Goal: Task Accomplishment & Management: Manage account settings

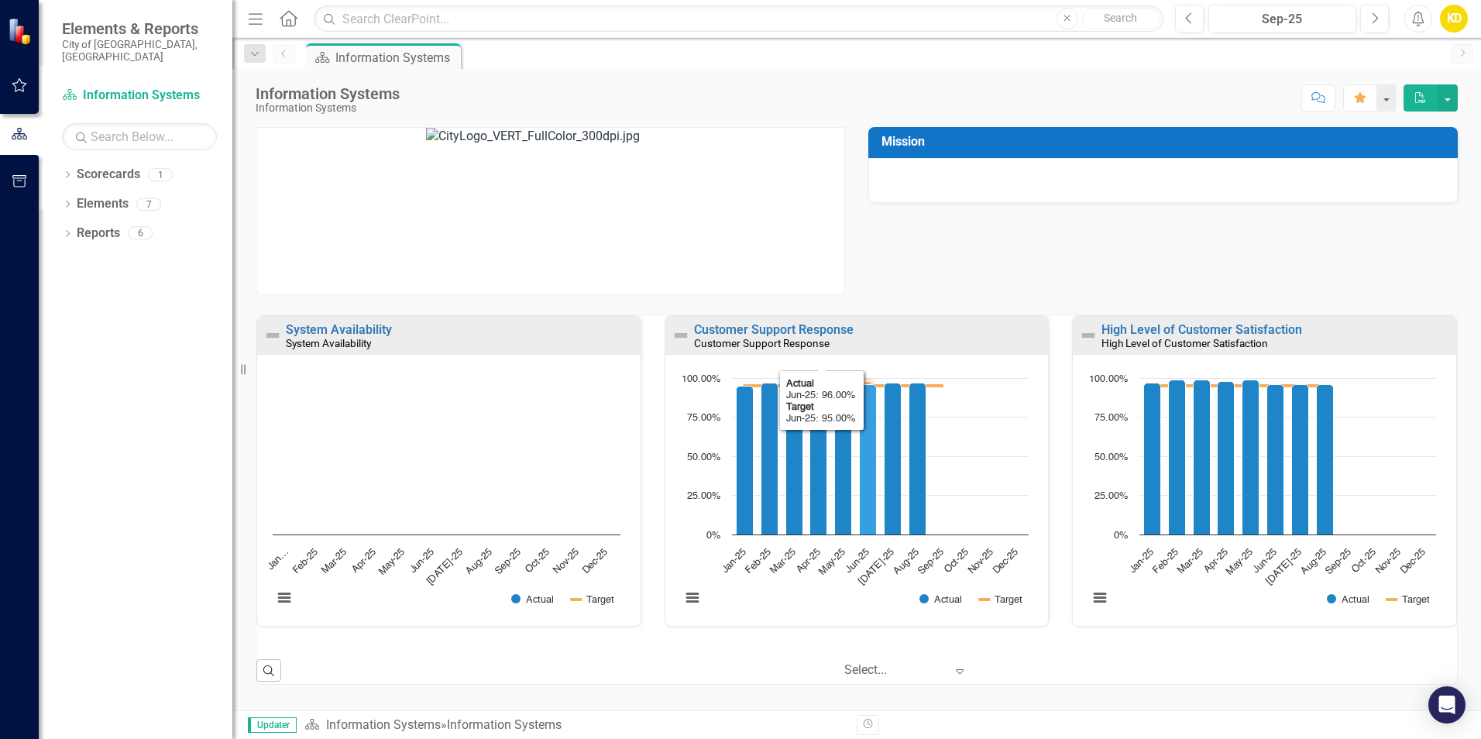
click at [862, 407] on icon "Jun-25, 96. Actual." at bounding box center [867, 459] width 17 height 150
click at [826, 329] on link "Customer Support Response" at bounding box center [774, 328] width 160 height 15
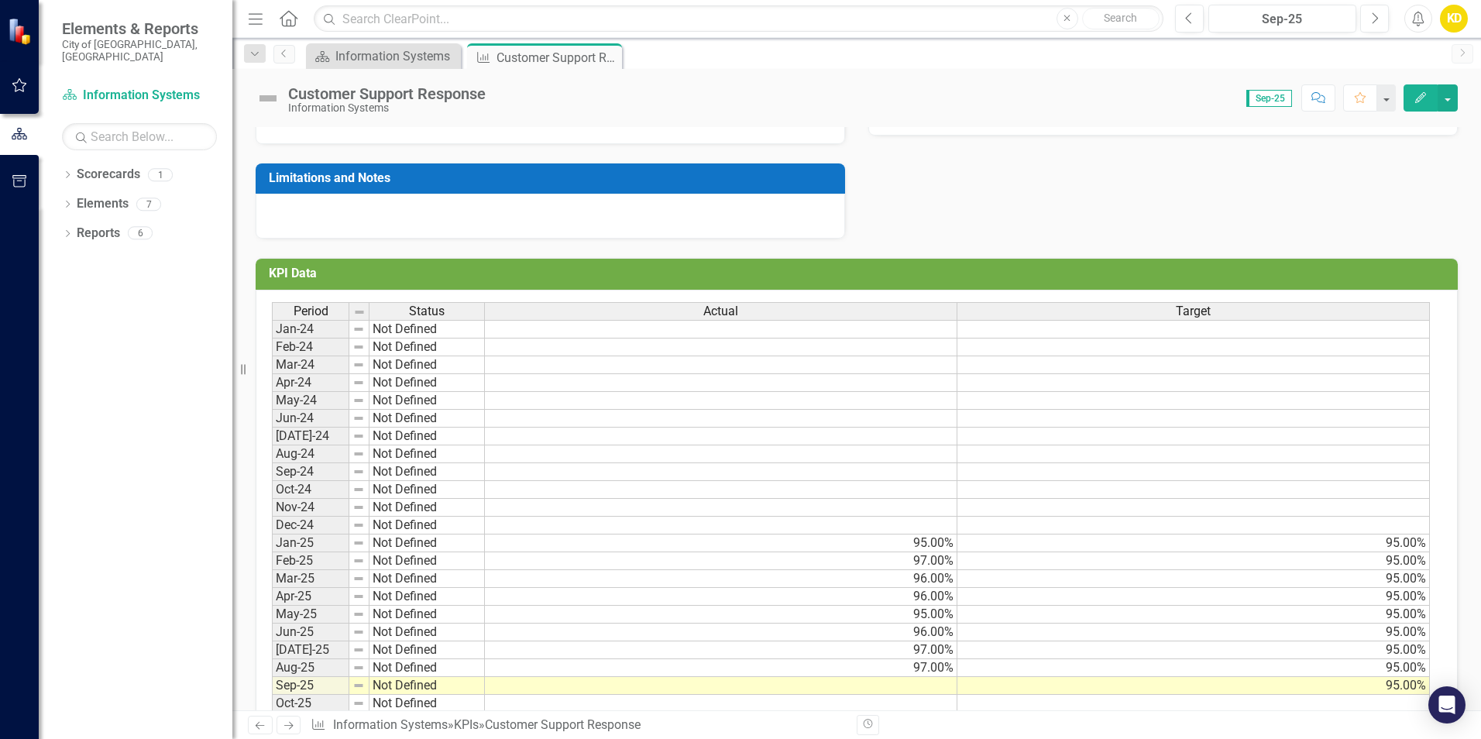
scroll to position [461, 0]
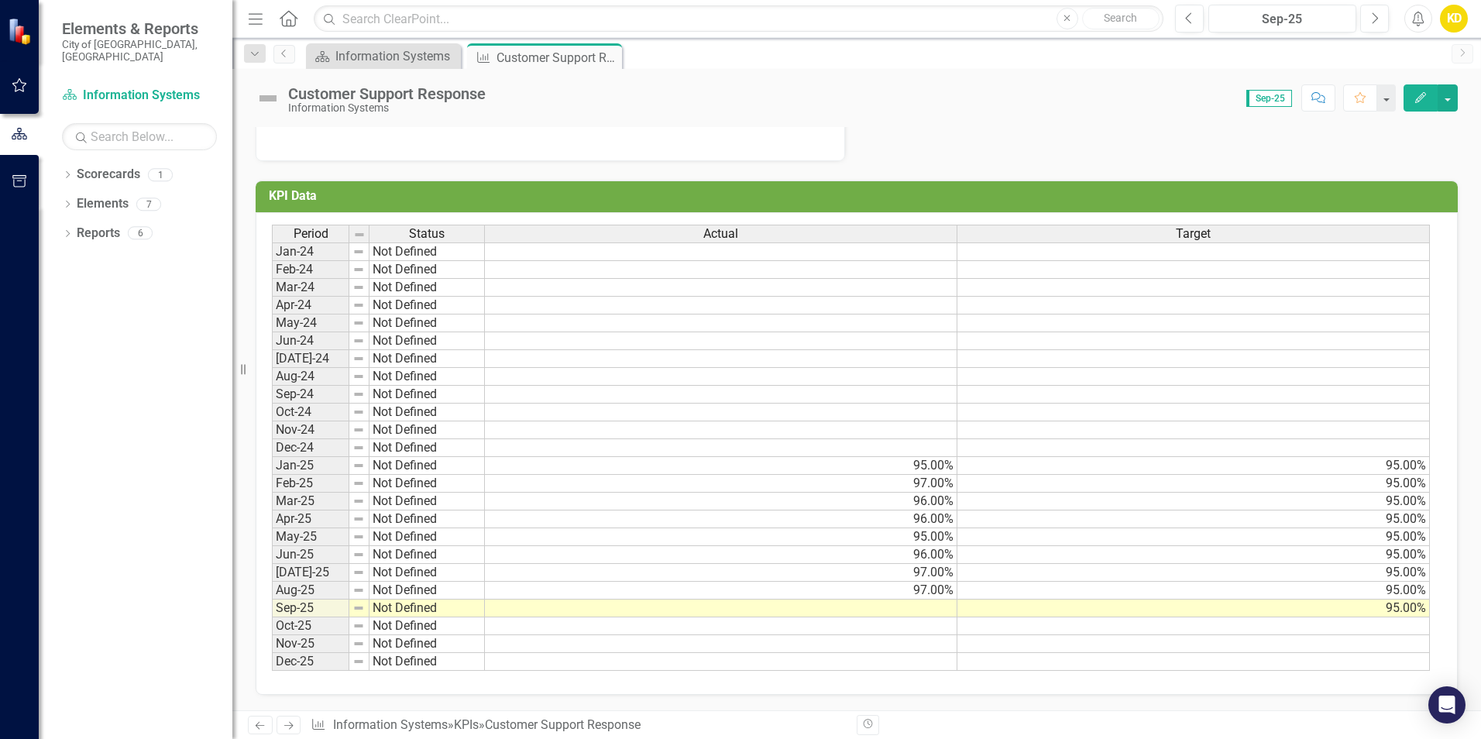
click at [919, 606] on td at bounding box center [721, 608] width 472 height 18
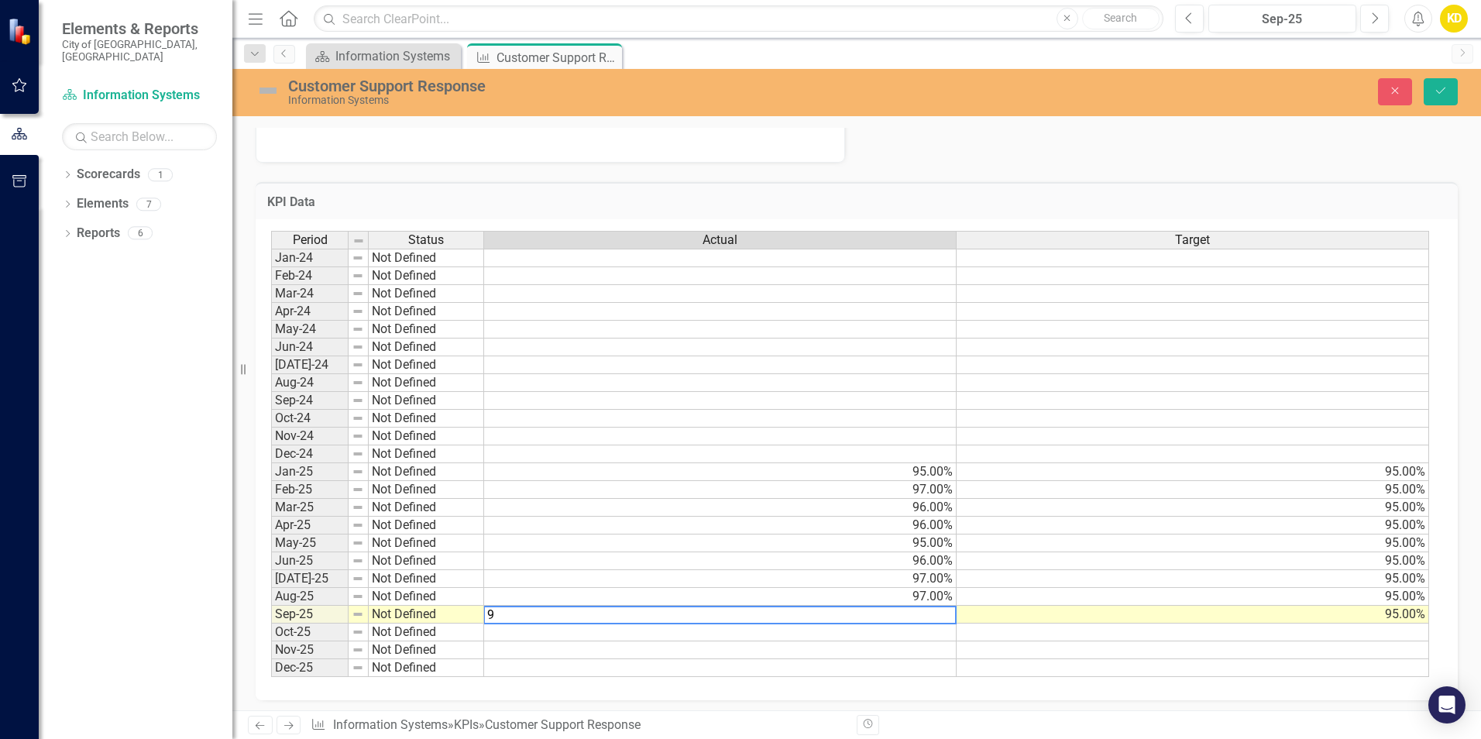
type textarea "96"
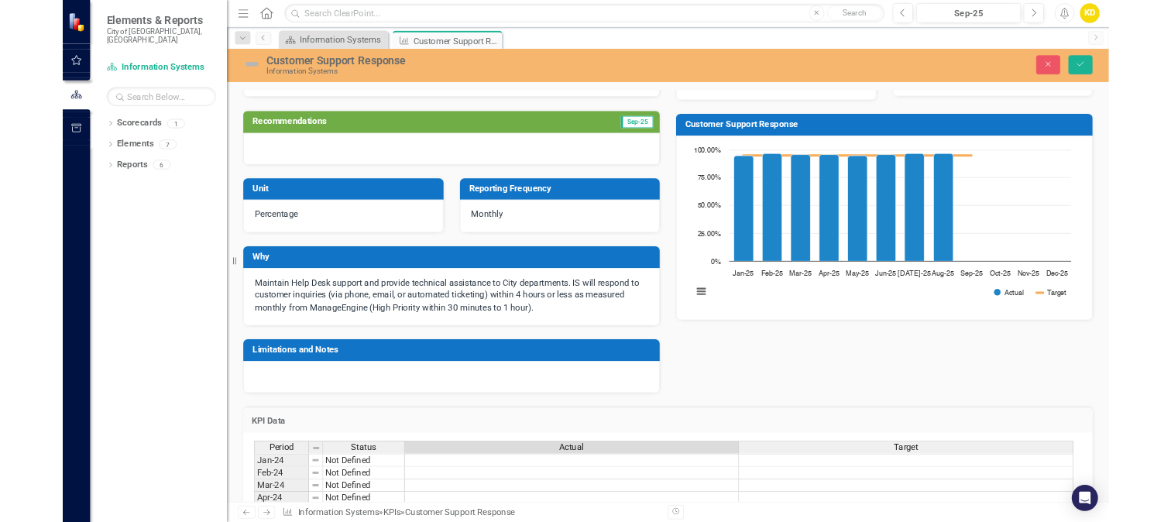
scroll to position [0, 0]
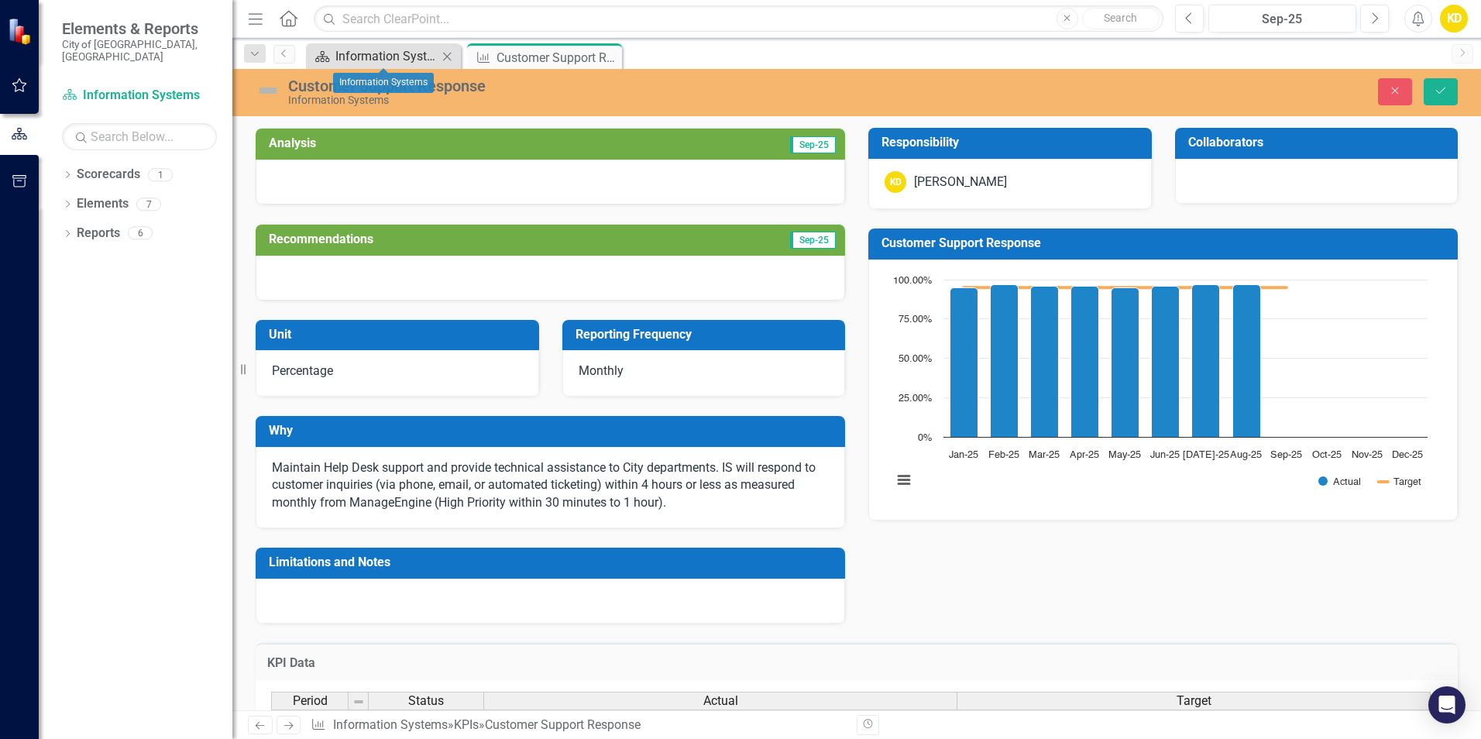
click at [364, 54] on div "Information Systems" at bounding box center [386, 55] width 102 height 19
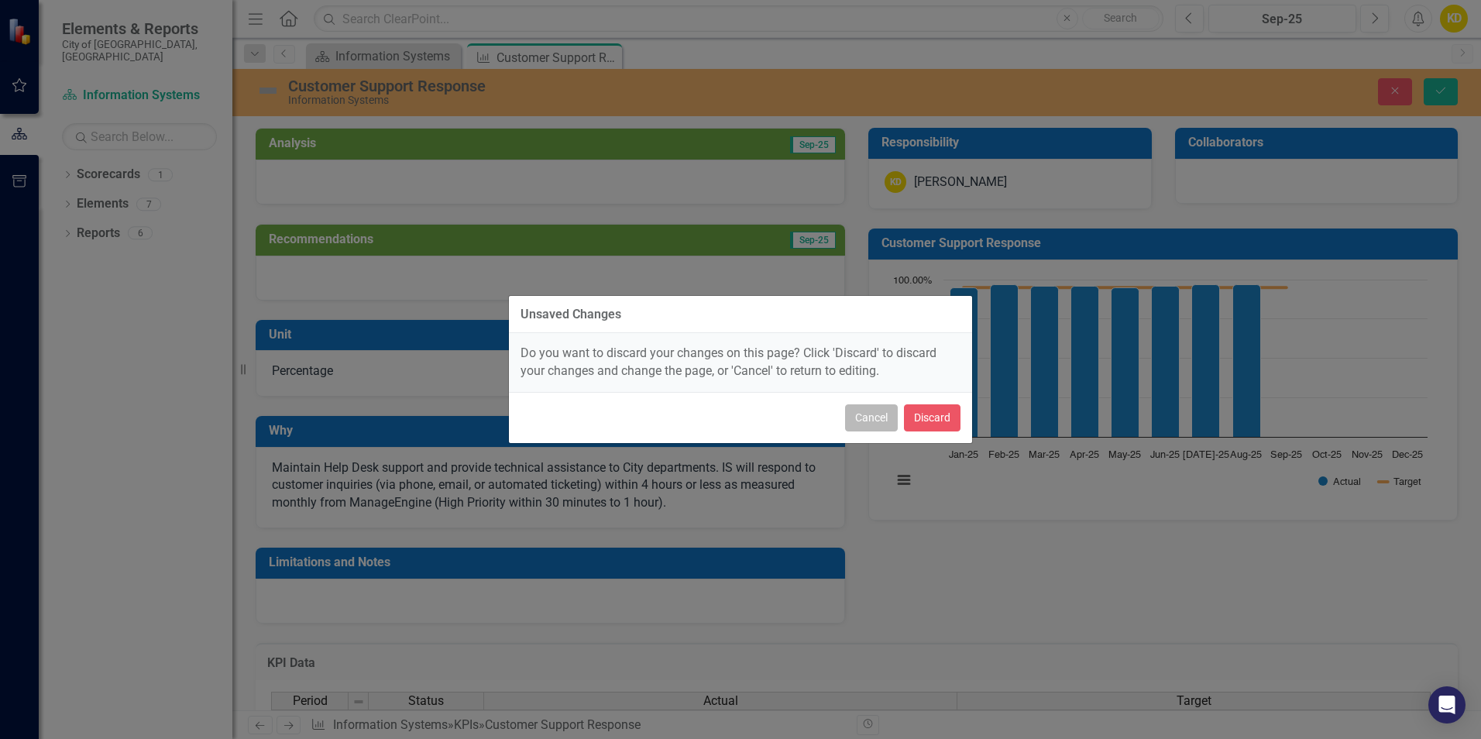
click at [878, 417] on button "Cancel" at bounding box center [871, 417] width 53 height 27
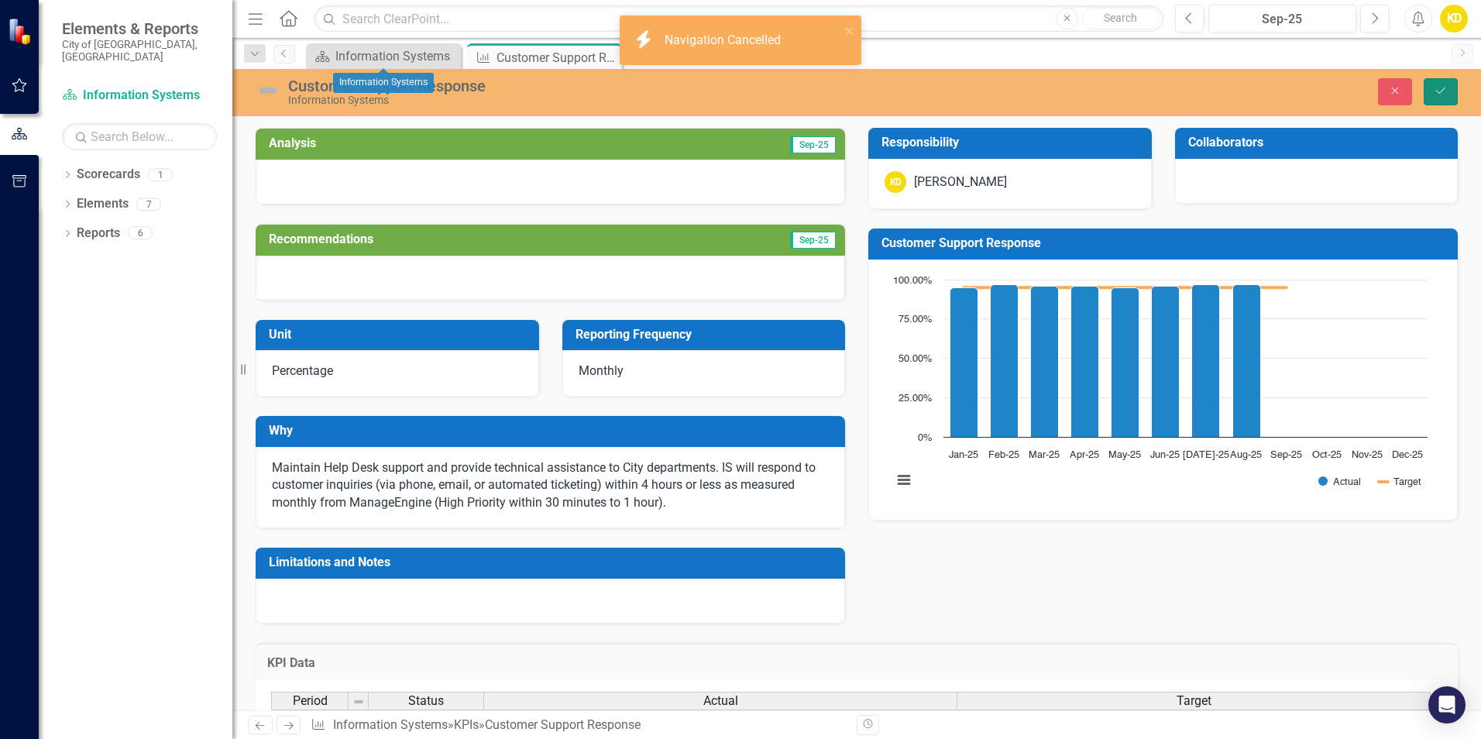
click at [1437, 85] on icon "Save" at bounding box center [1440, 90] width 14 height 11
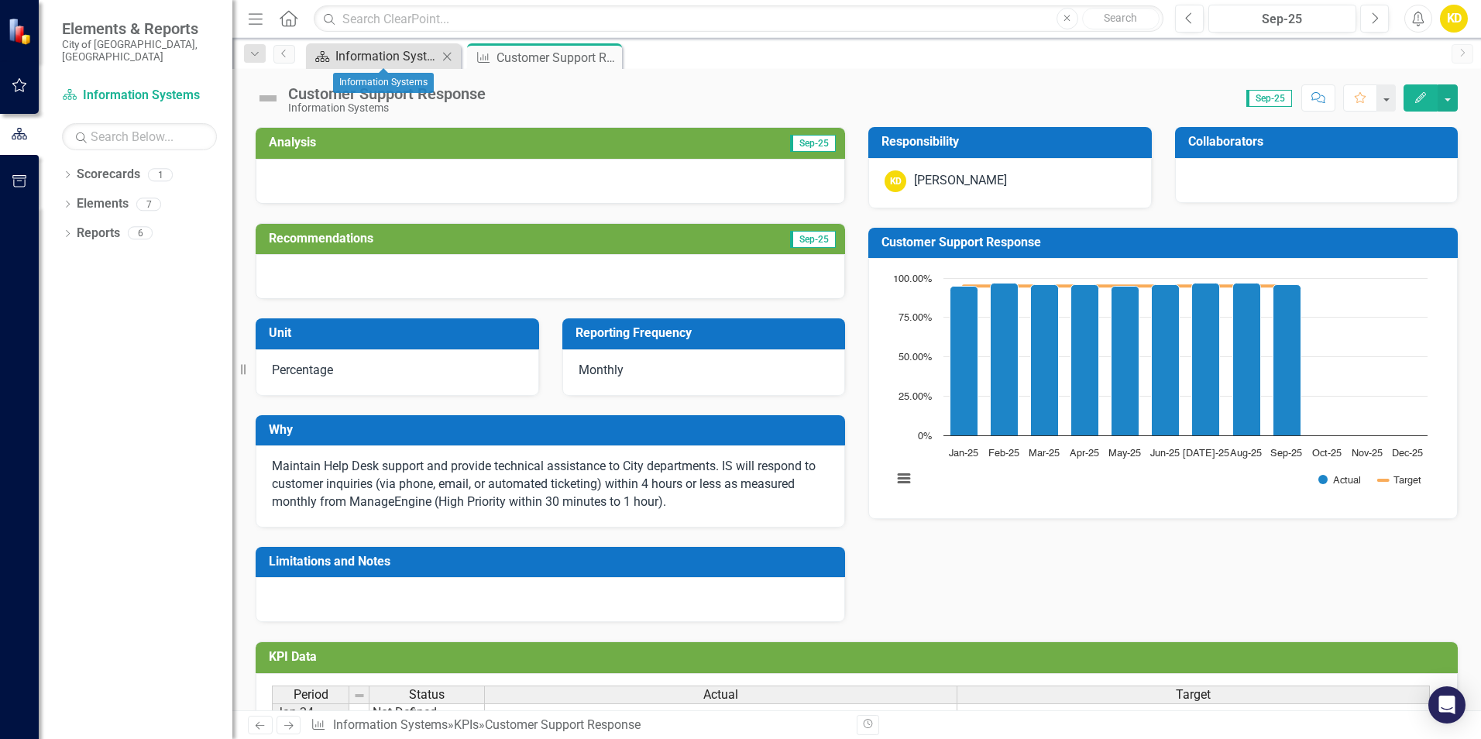
click at [363, 61] on div "Information Systems" at bounding box center [386, 55] width 102 height 19
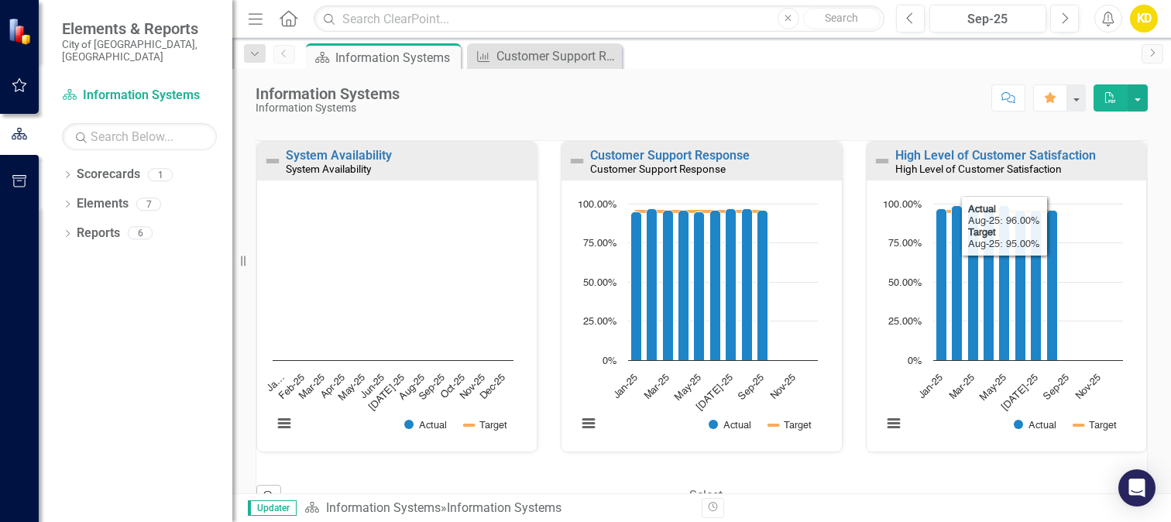
scroll to position [1, 0]
click at [1006, 151] on link "High Level of Customer Satisfaction" at bounding box center [995, 154] width 201 height 15
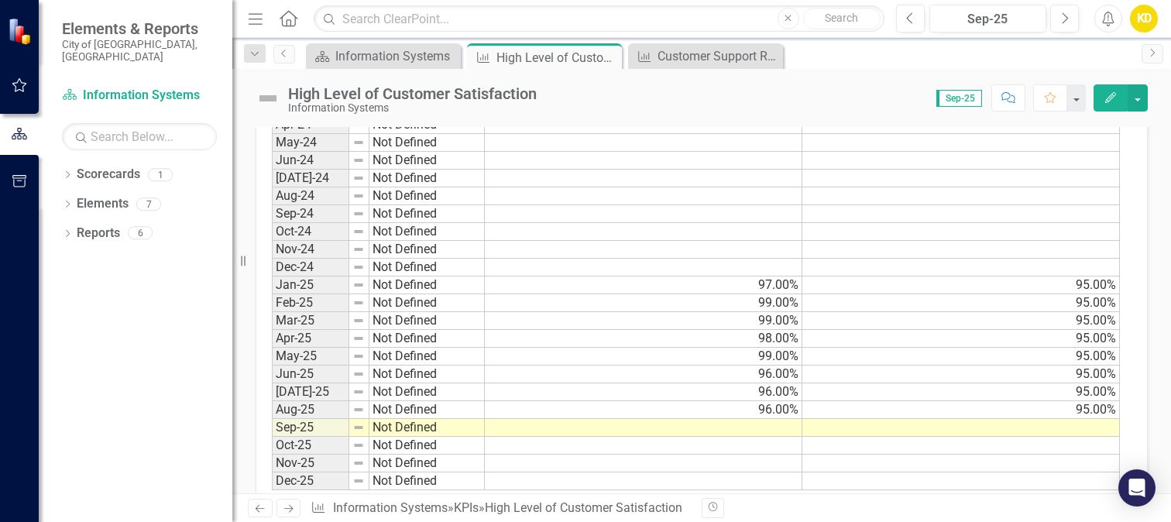
scroll to position [678, 0]
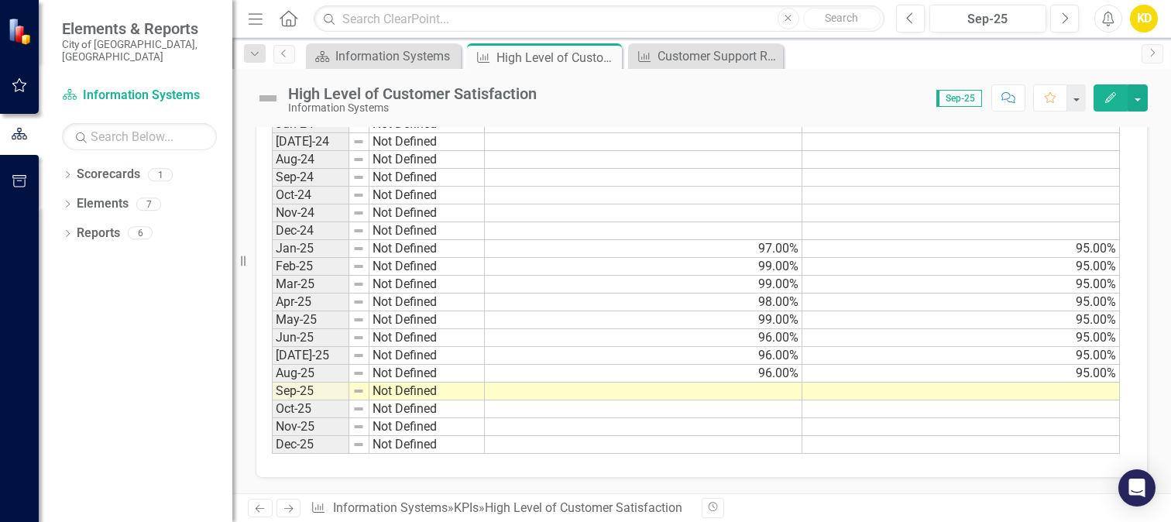
click at [1073, 390] on td at bounding box center [961, 392] width 318 height 18
click at [768, 387] on td at bounding box center [644, 392] width 318 height 18
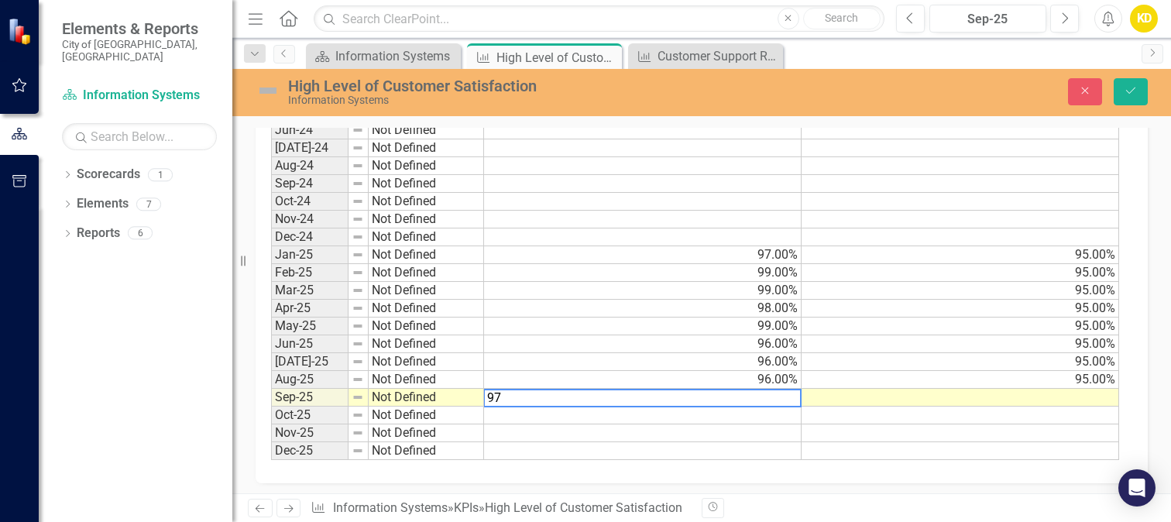
scroll to position [683, 0]
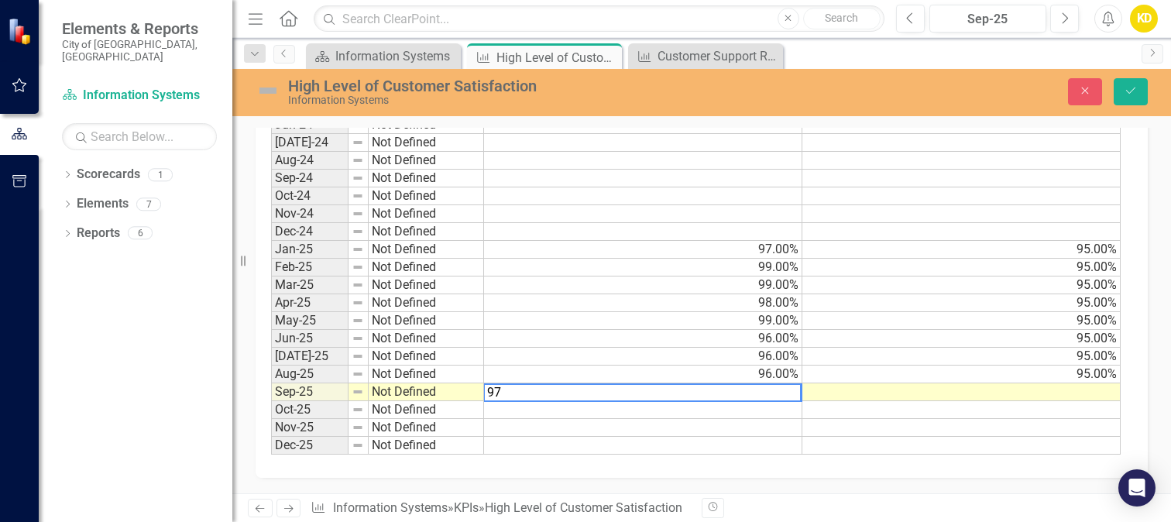
type textarea "97"
click at [969, 386] on td at bounding box center [961, 392] width 318 height 18
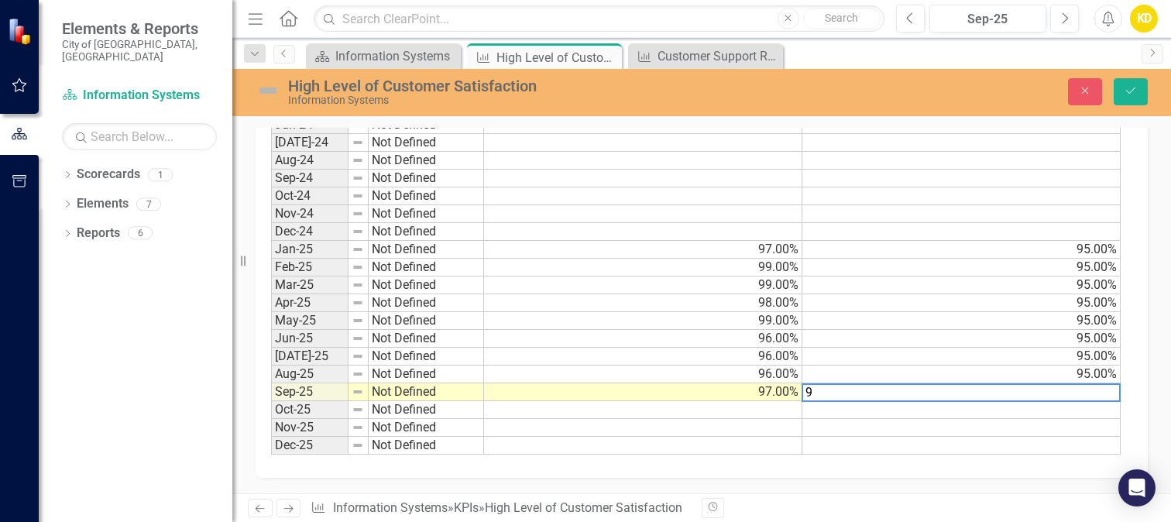
type textarea "95"
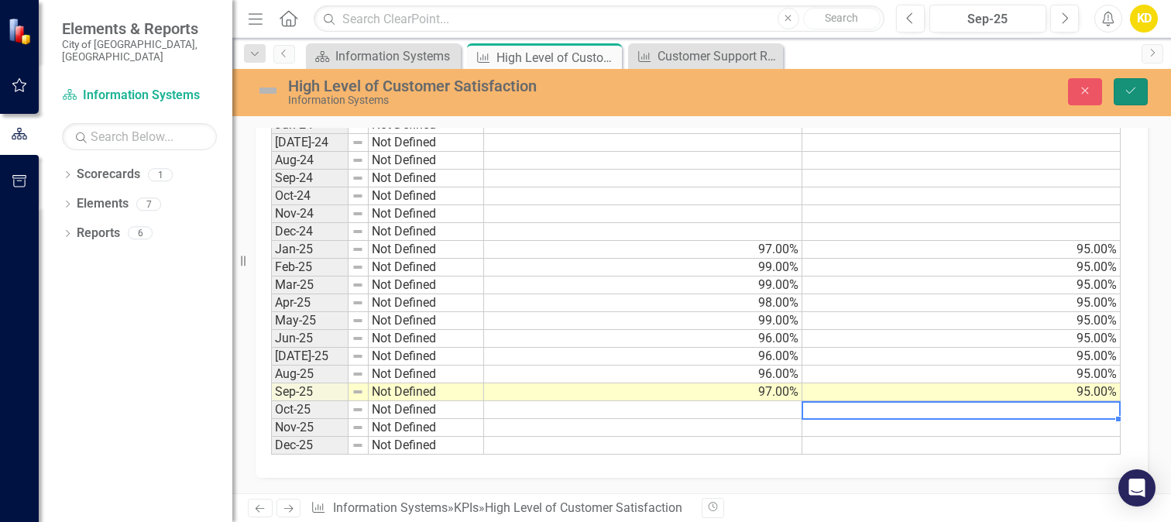
click at [1127, 85] on icon "Save" at bounding box center [1131, 90] width 14 height 11
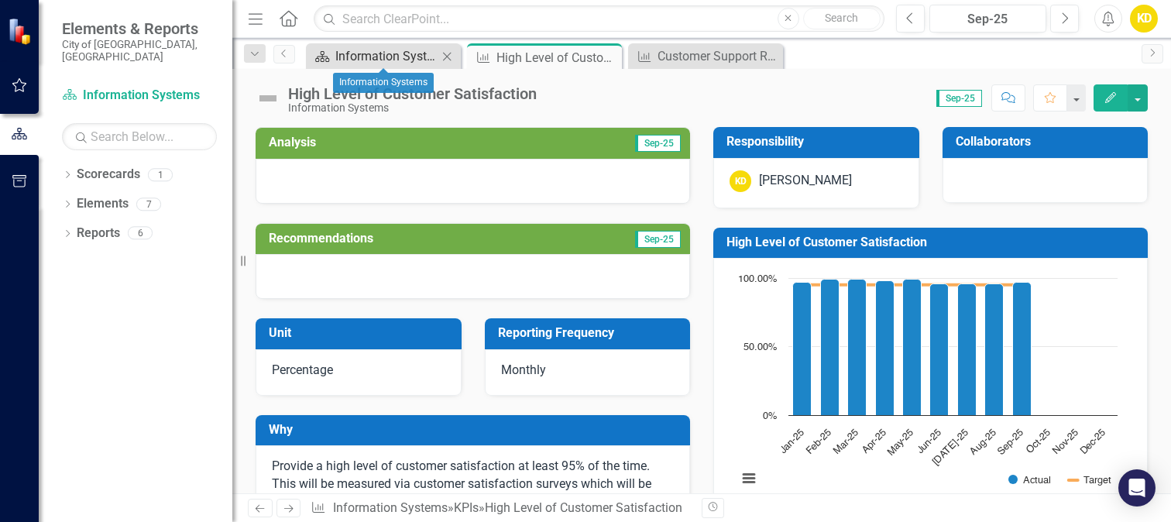
click at [355, 57] on div "Information Systems" at bounding box center [386, 55] width 102 height 19
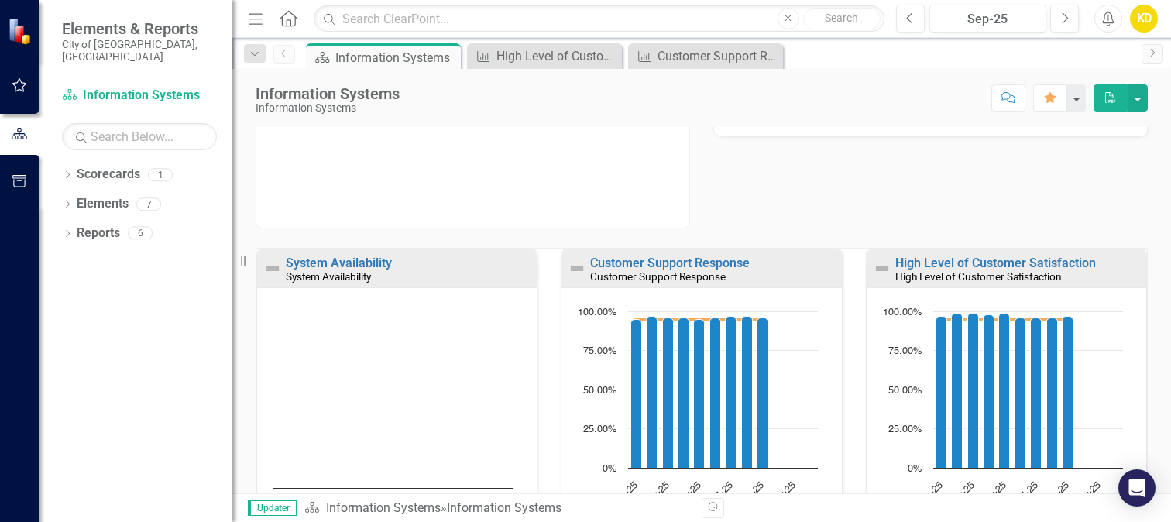
scroll to position [97, 0]
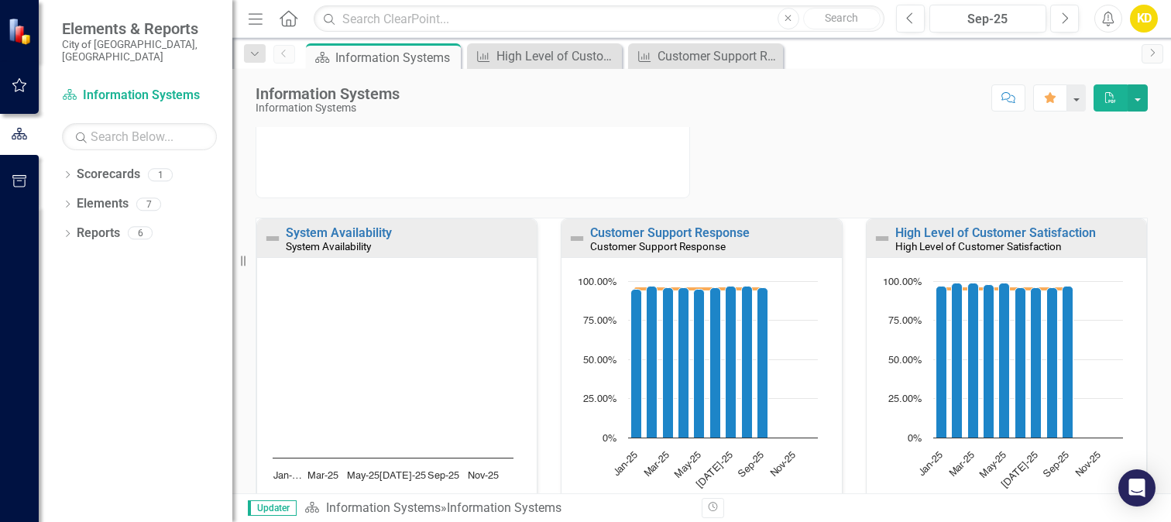
click at [1143, 22] on div "KD" at bounding box center [1144, 19] width 28 height 28
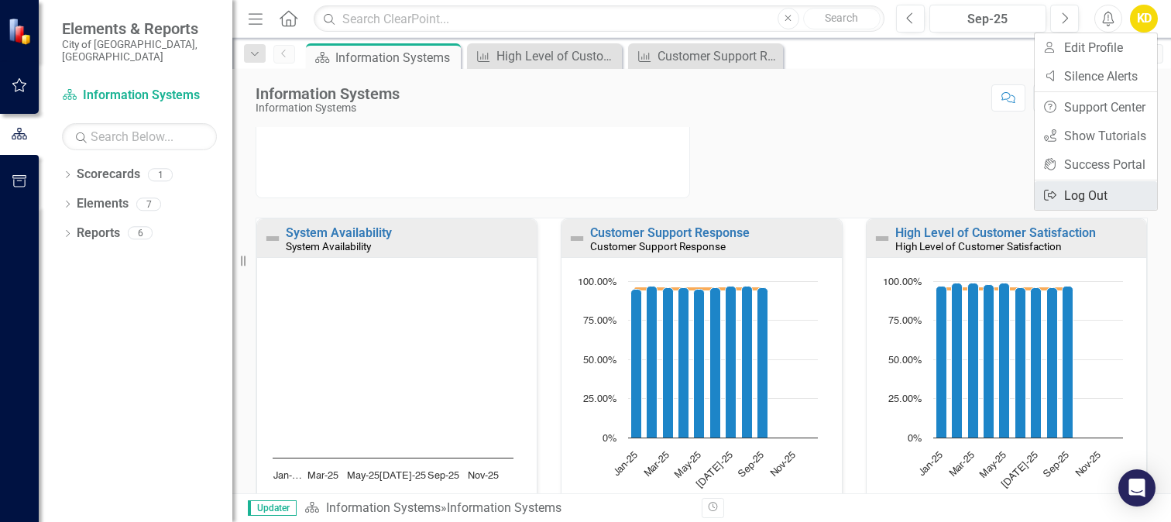
click at [1104, 194] on link "Logout Log Out" at bounding box center [1096, 195] width 122 height 29
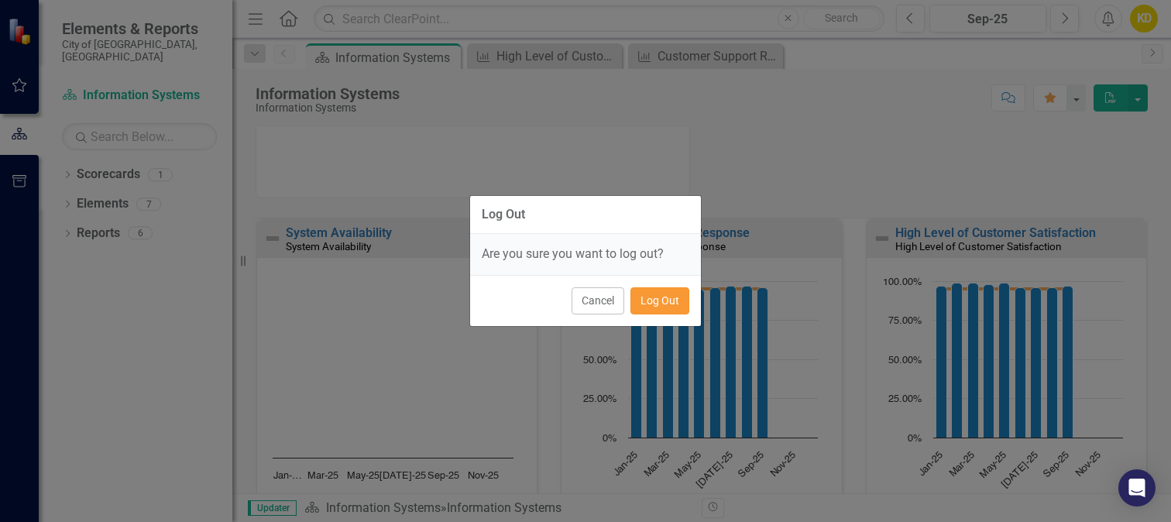
click at [641, 302] on button "Log Out" at bounding box center [659, 300] width 59 height 27
